Goal: Navigation & Orientation: Find specific page/section

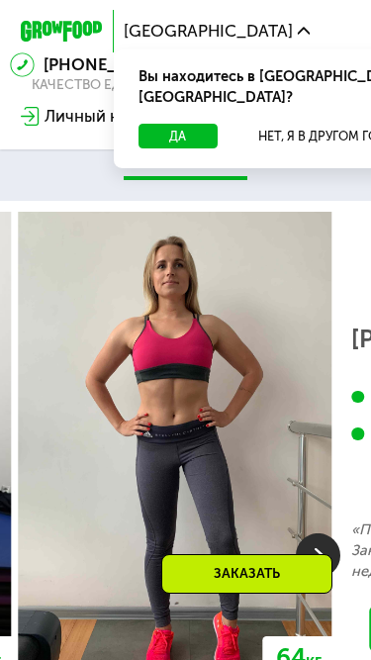
scroll to position [4098, 0]
